Goal: Use online tool/utility: Use online tool/utility

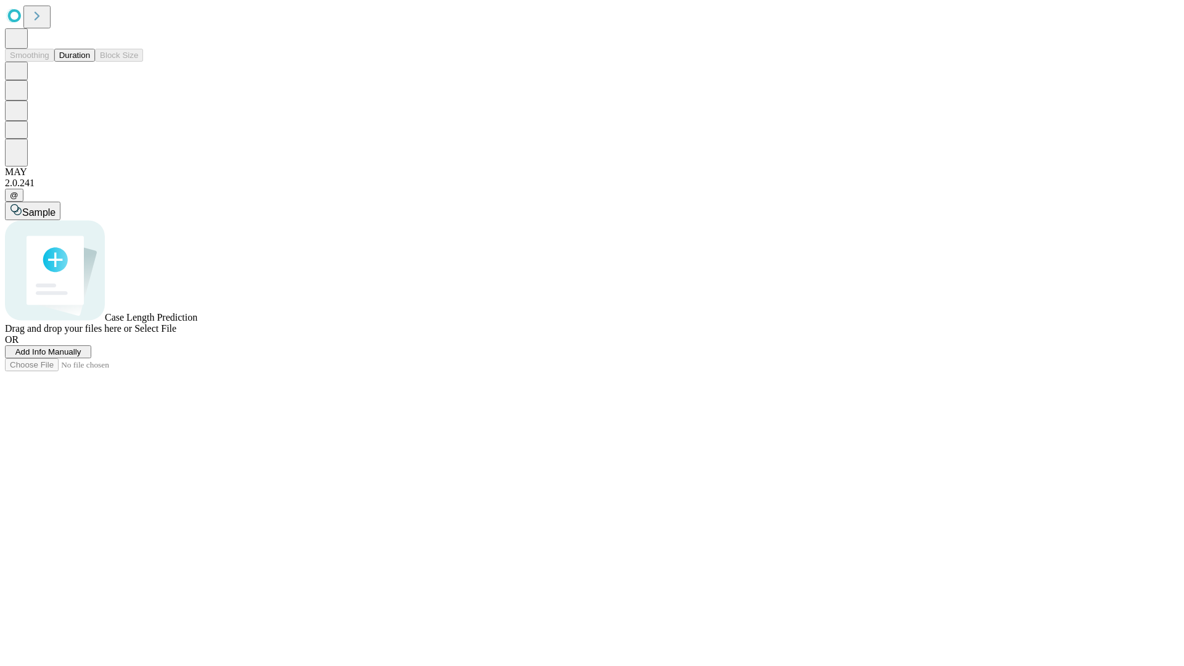
click at [90, 62] on button "Duration" at bounding box center [74, 55] width 41 height 13
click at [55, 207] on span "Sample" at bounding box center [38, 212] width 33 height 10
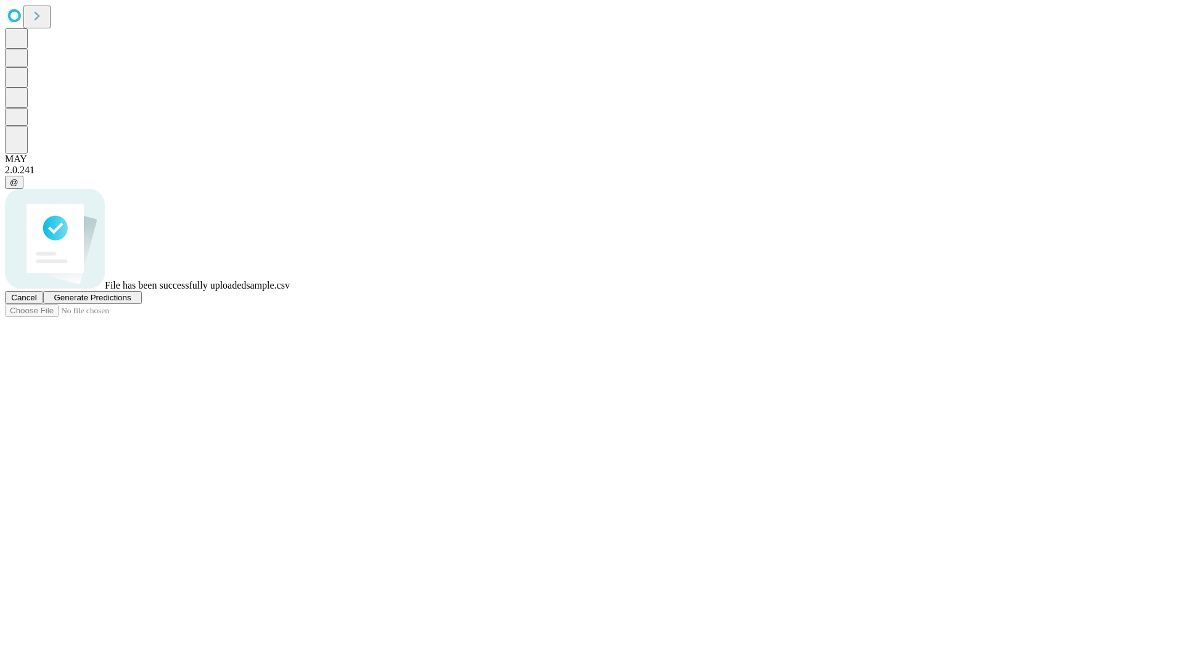
click at [131, 302] on span "Generate Predictions" at bounding box center [92, 297] width 77 height 9
